Goal: Task Accomplishment & Management: Use online tool/utility

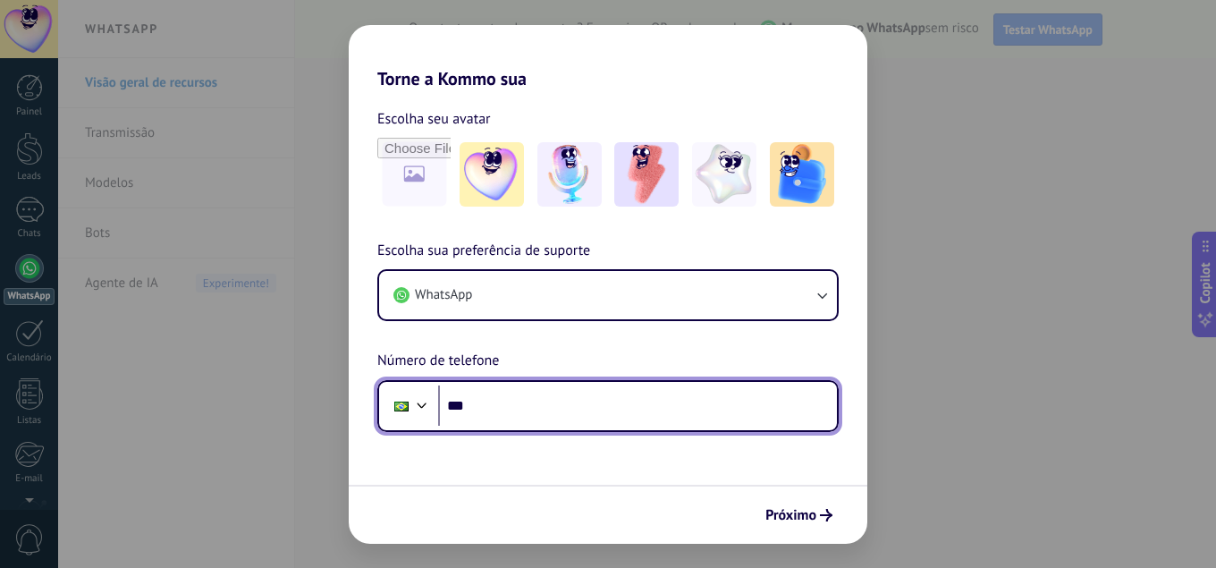
click at [517, 404] on input "***" at bounding box center [637, 405] width 399 height 41
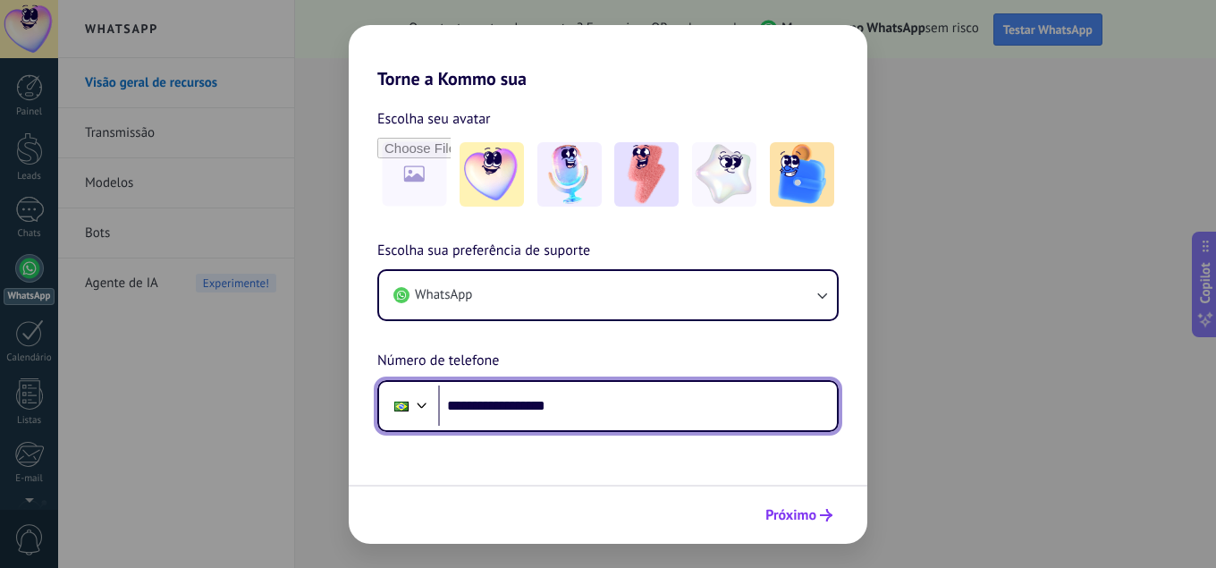
type input "**********"
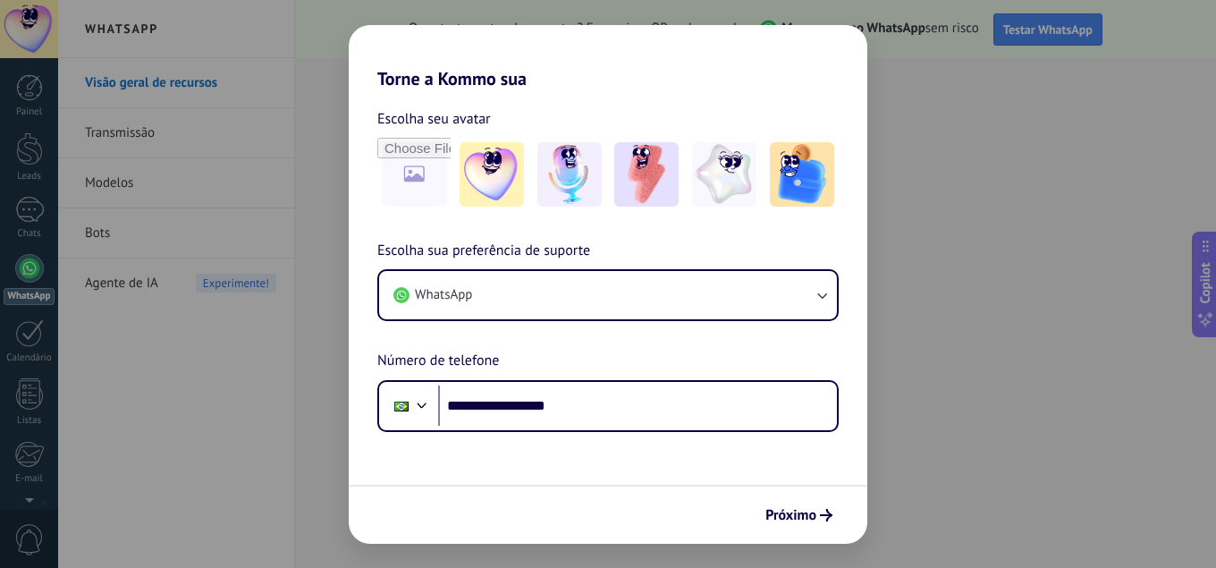
drag, startPoint x: 817, startPoint y: 520, endPoint x: 809, endPoint y: 435, distance: 85.3
click at [817, 521] on span "Próximo" at bounding box center [799, 515] width 67 height 13
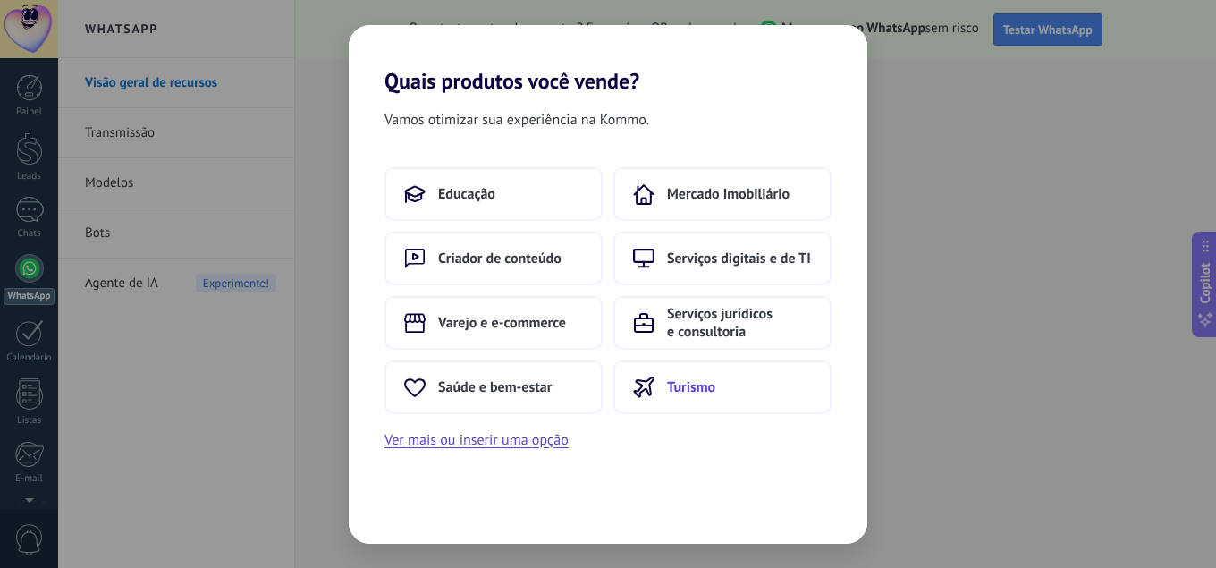
click at [698, 369] on button "Turismo" at bounding box center [723, 387] width 218 height 54
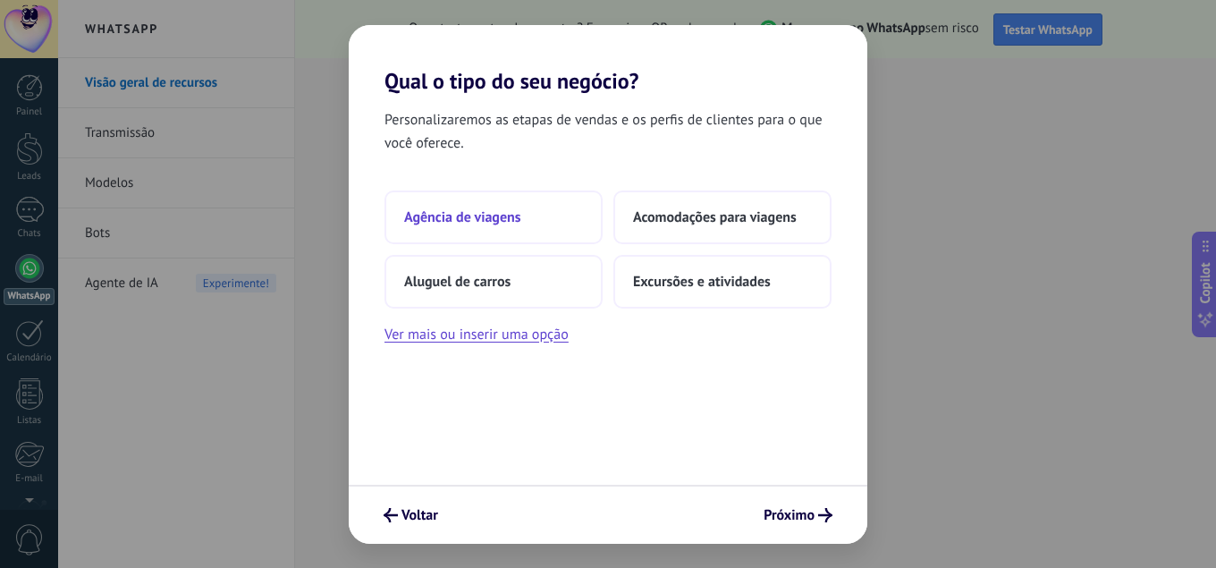
click at [488, 204] on button "Agência de viagens" at bounding box center [494, 218] width 218 height 54
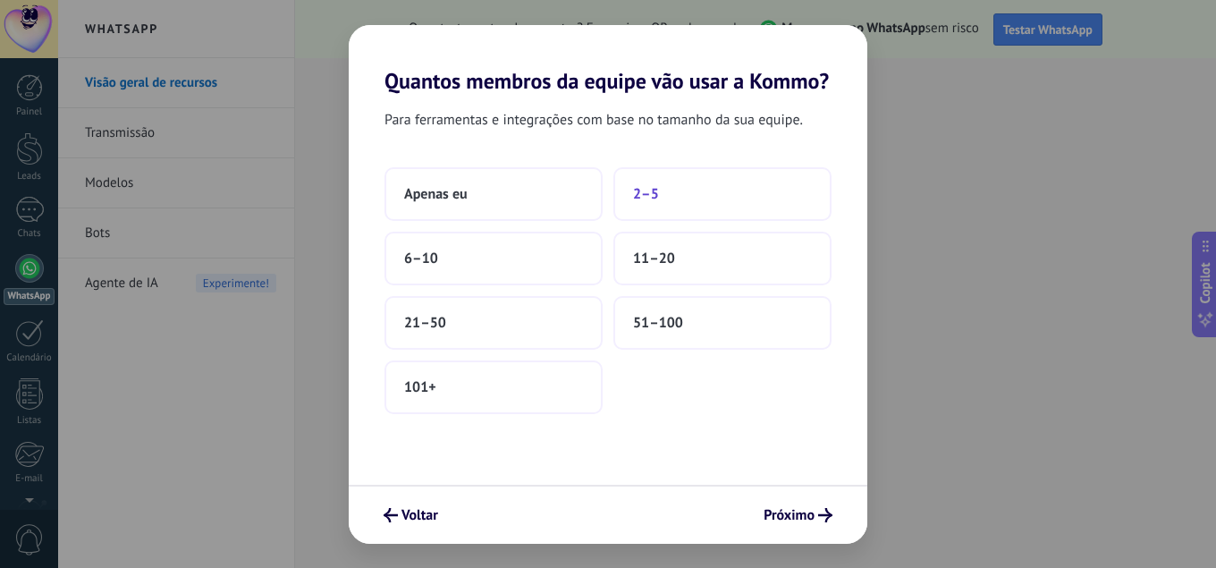
click at [713, 193] on button "2–5" at bounding box center [723, 194] width 218 height 54
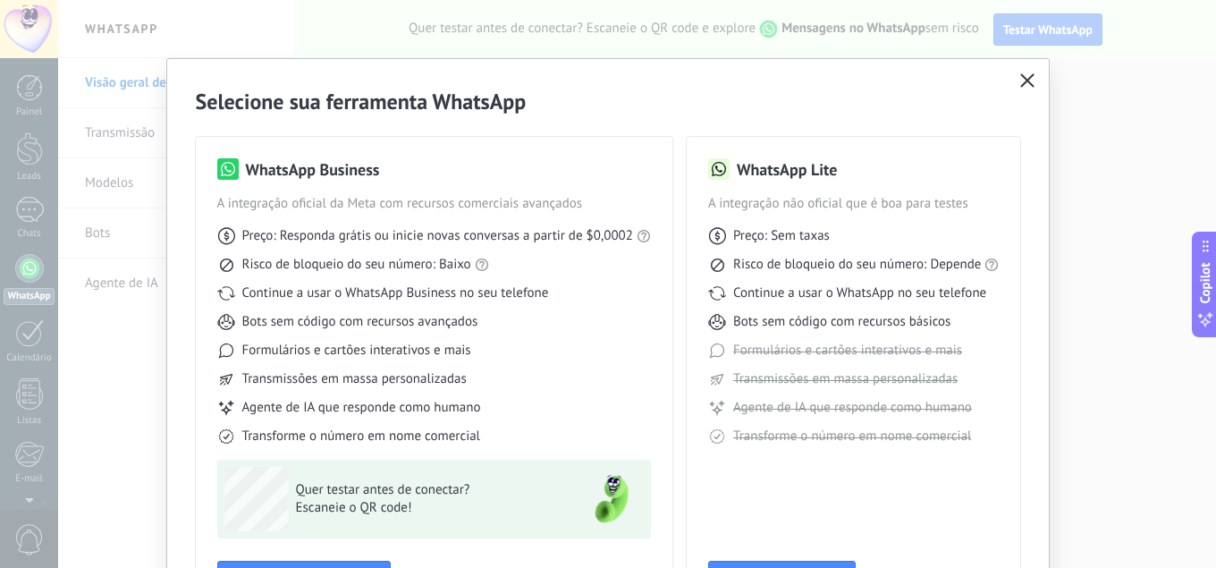
click at [1031, 77] on icon "button" at bounding box center [1027, 80] width 14 height 14
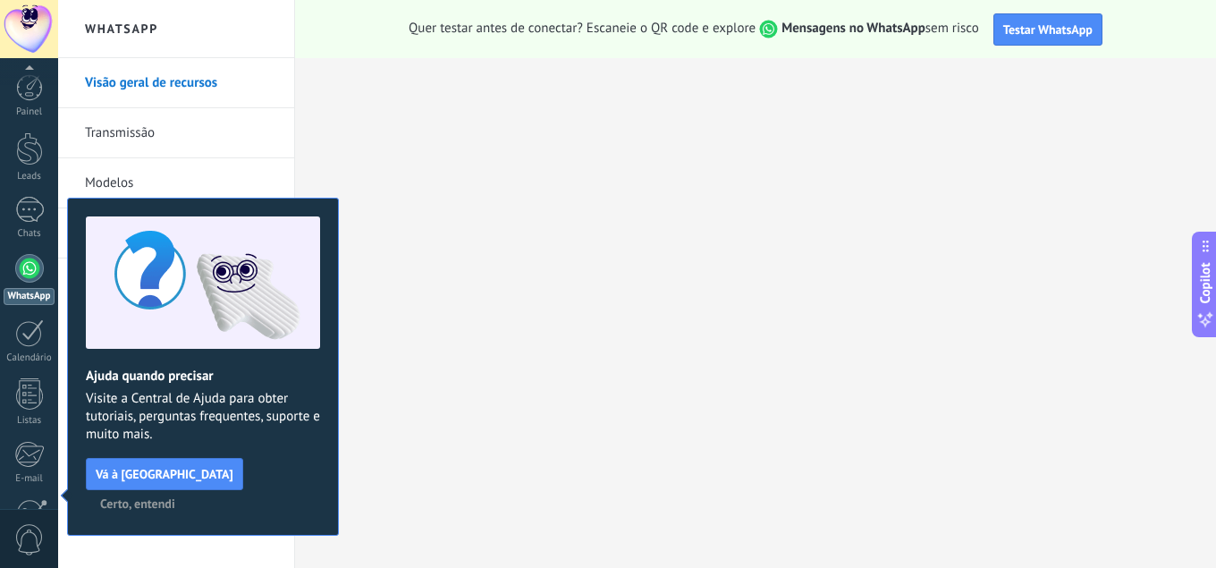
scroll to position [176, 0]
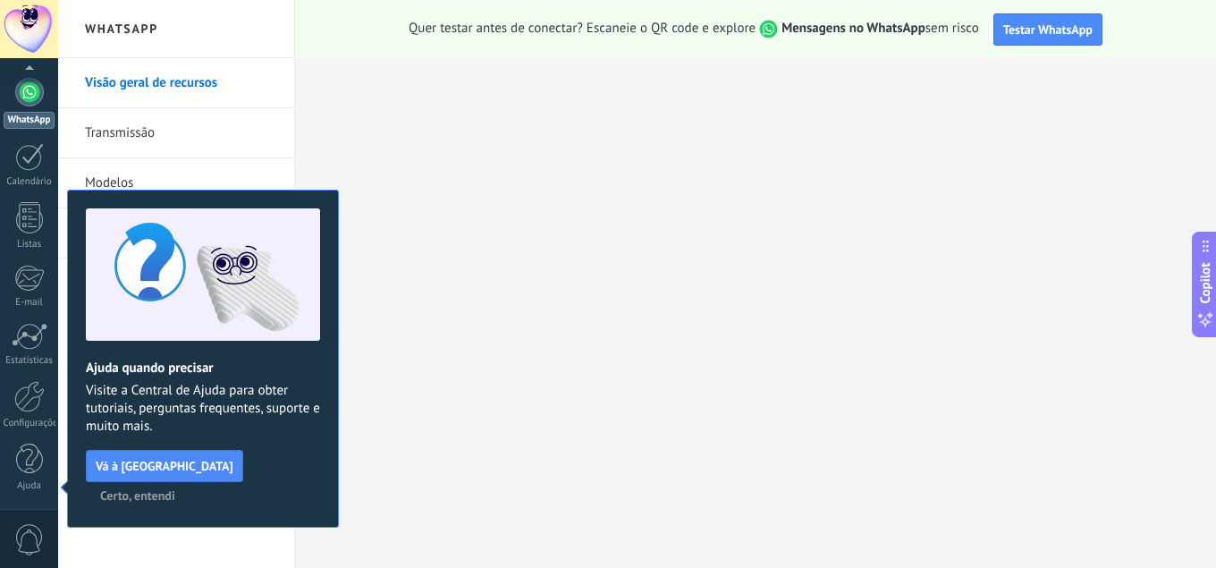
click at [175, 489] on span "Certo, entendi" at bounding box center [137, 495] width 75 height 13
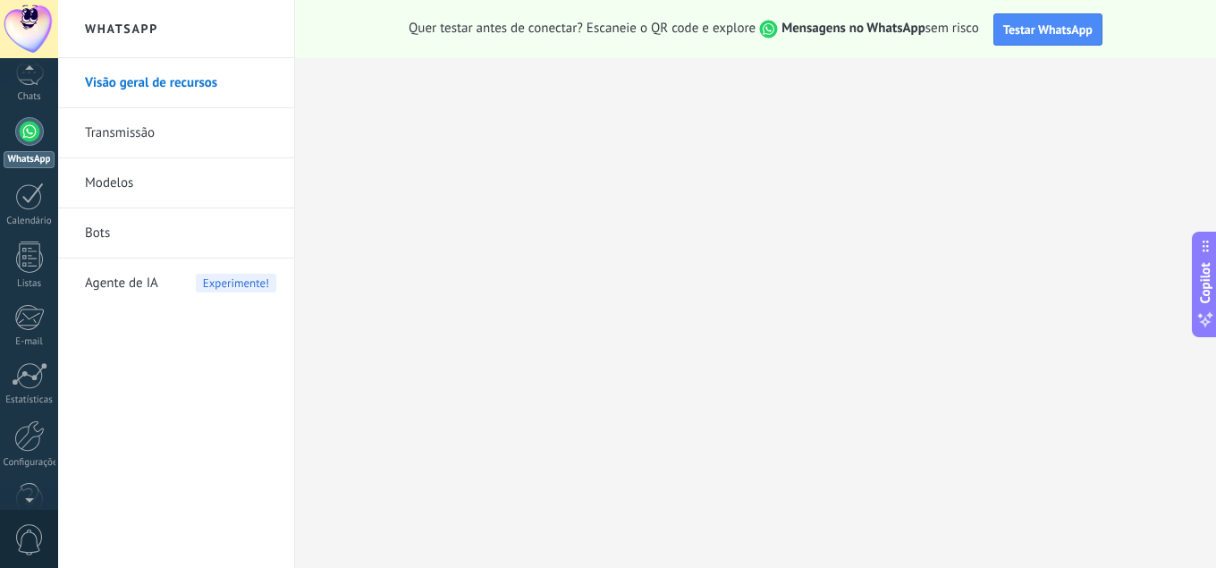
click at [24, 77] on div at bounding box center [29, 71] width 58 height 27
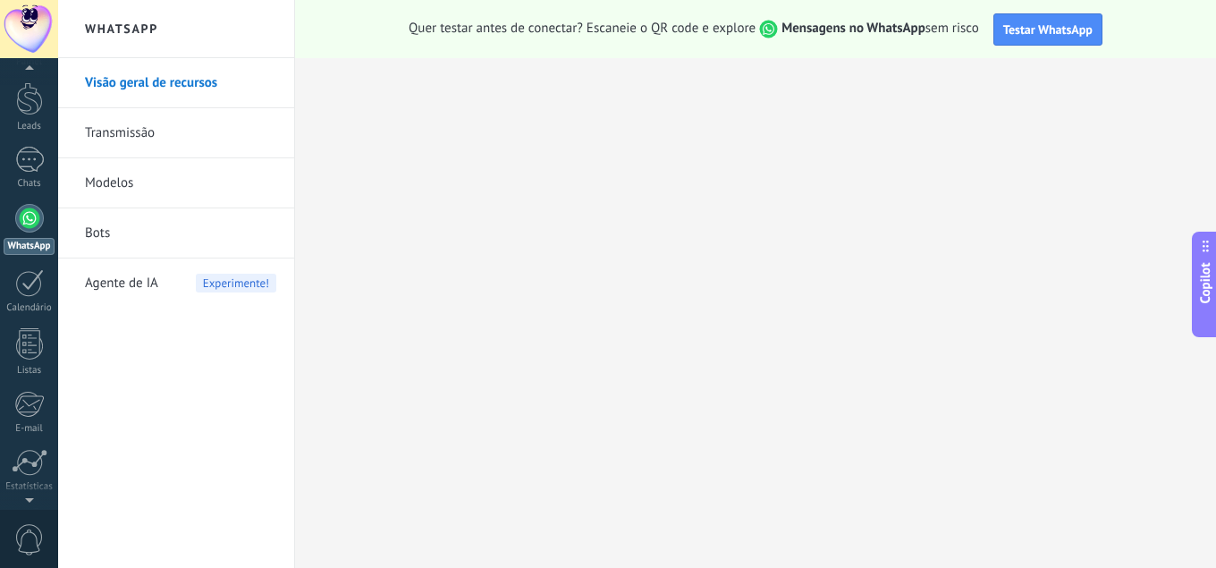
scroll to position [0, 0]
click at [29, 83] on div at bounding box center [29, 87] width 27 height 27
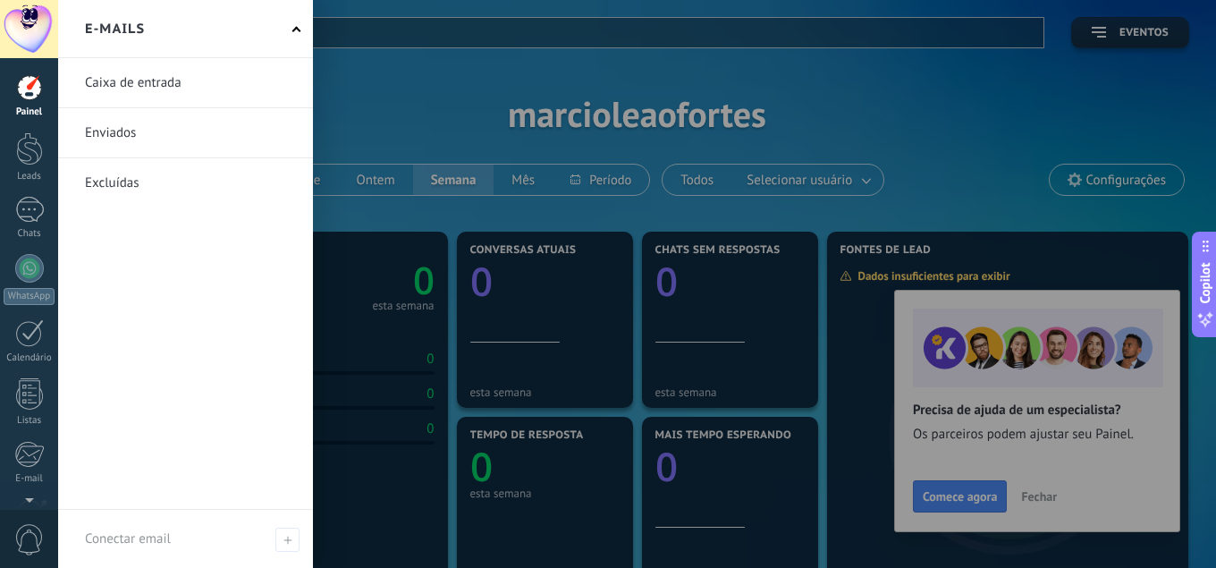
click at [444, 111] on div at bounding box center [666, 284] width 1216 height 568
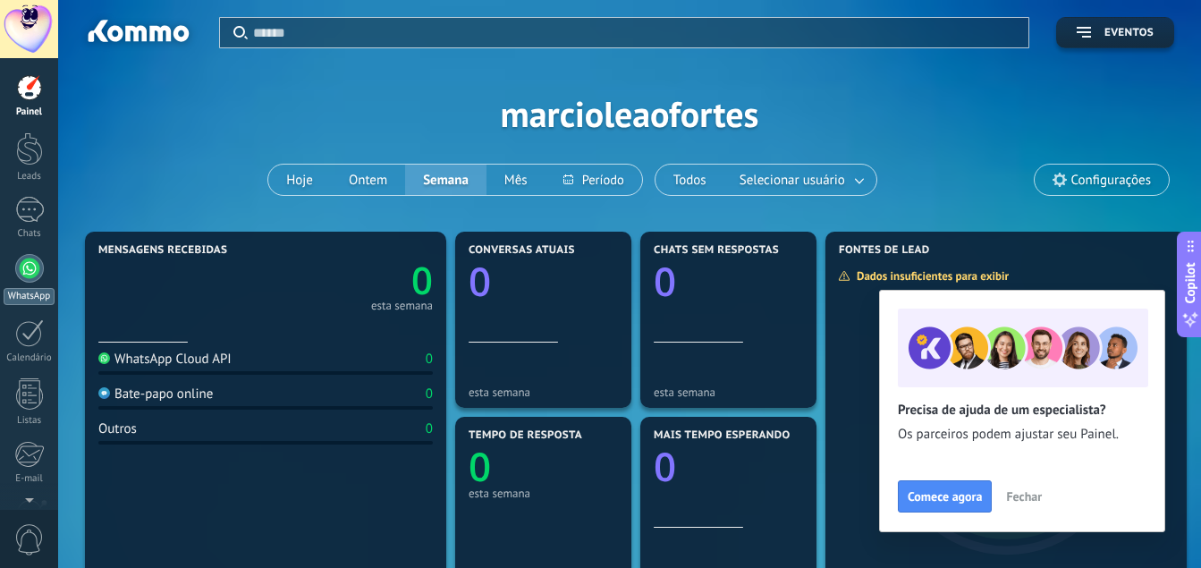
click at [38, 276] on div at bounding box center [29, 268] width 29 height 29
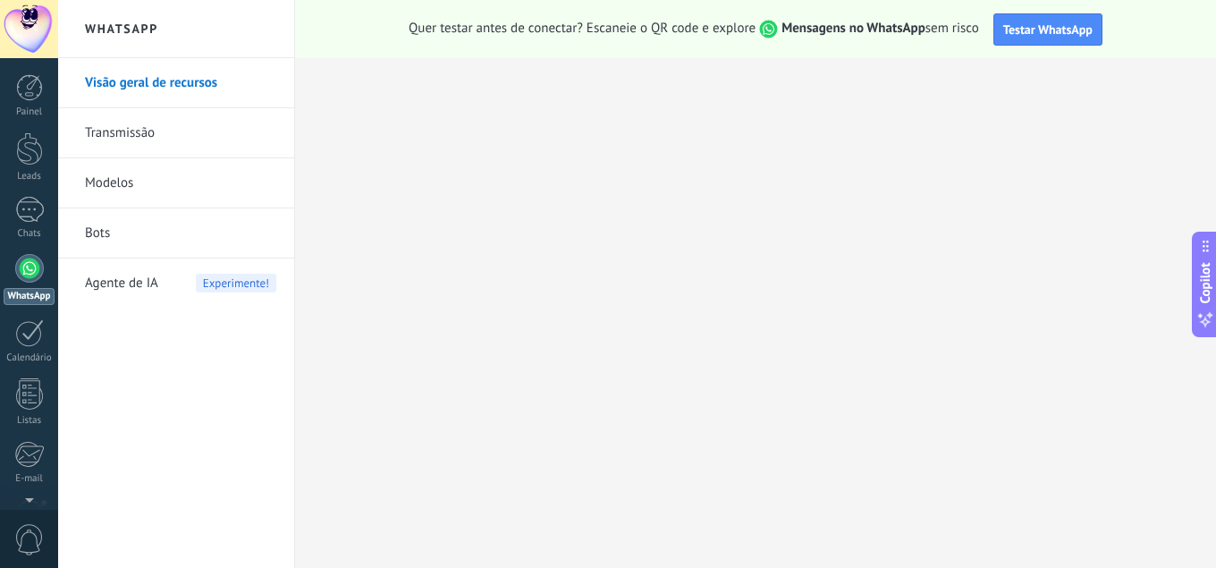
click at [163, 127] on link "Transmissão" at bounding box center [180, 133] width 191 height 50
